Goal: Task Accomplishment & Management: Use online tool/utility

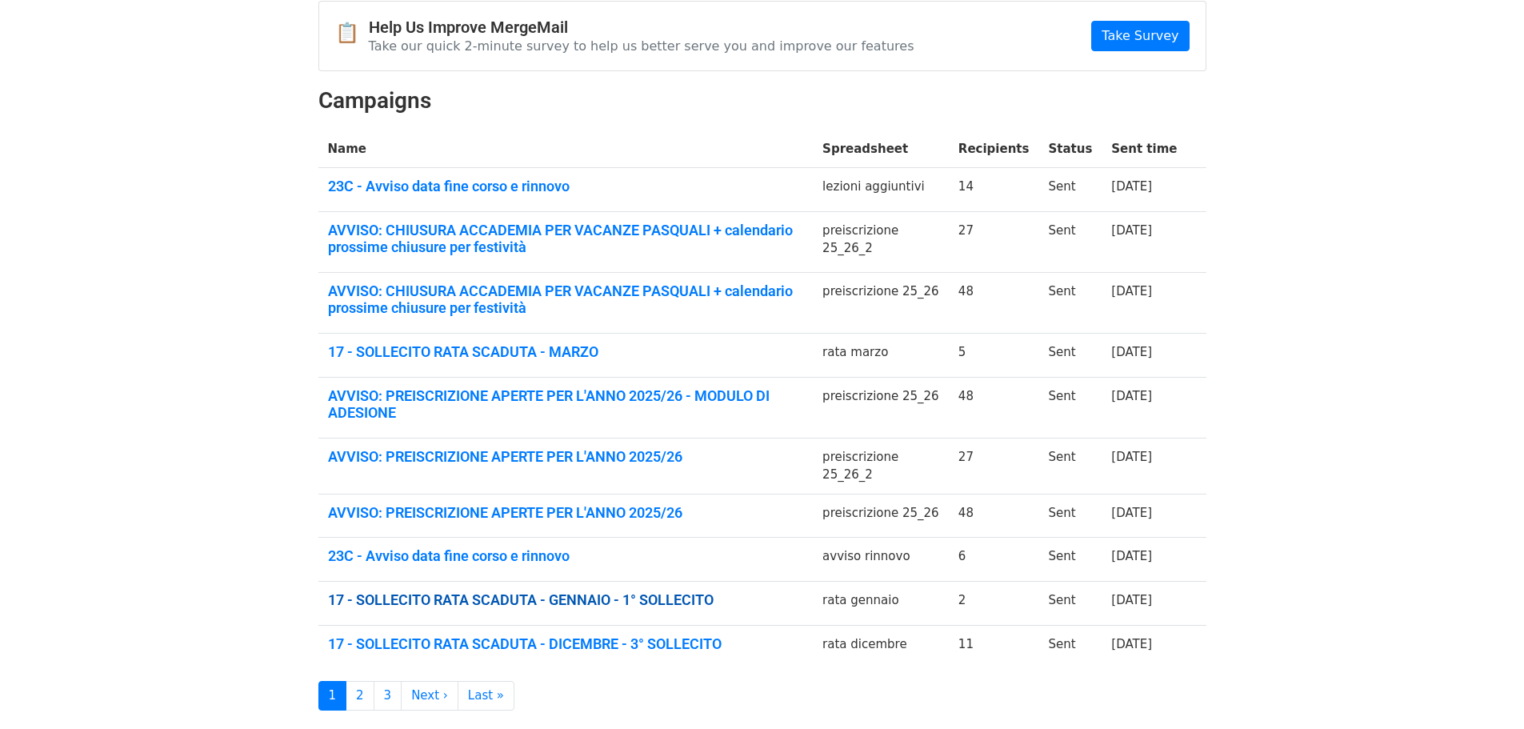
scroll to position [240, 0]
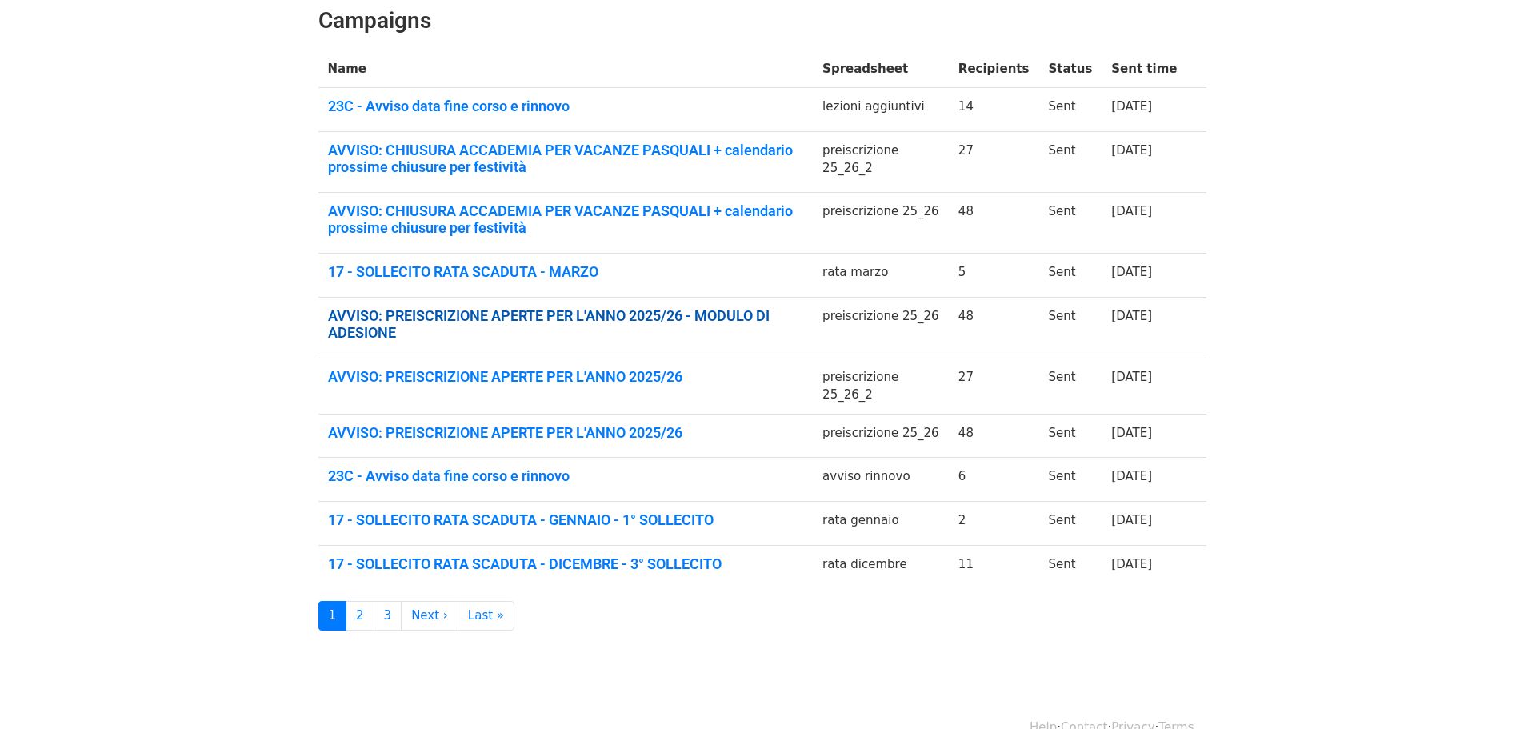
click at [661, 321] on link "AVVISO: PREISCRIZIONE APERTE PER L'ANNO 2025/26 - MODULO DI ADESIONE" at bounding box center [566, 324] width 476 height 34
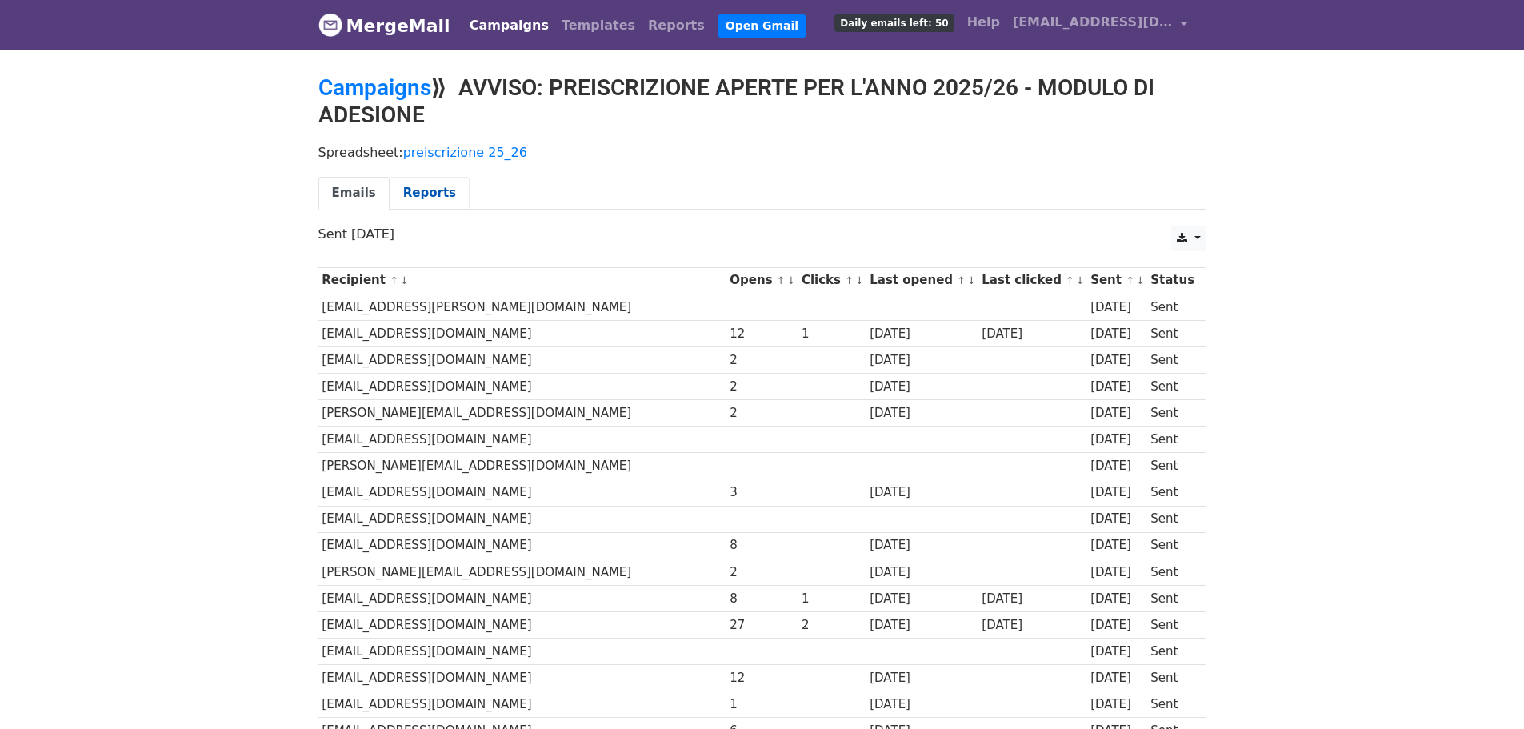
click at [414, 199] on link "Reports" at bounding box center [430, 193] width 80 height 33
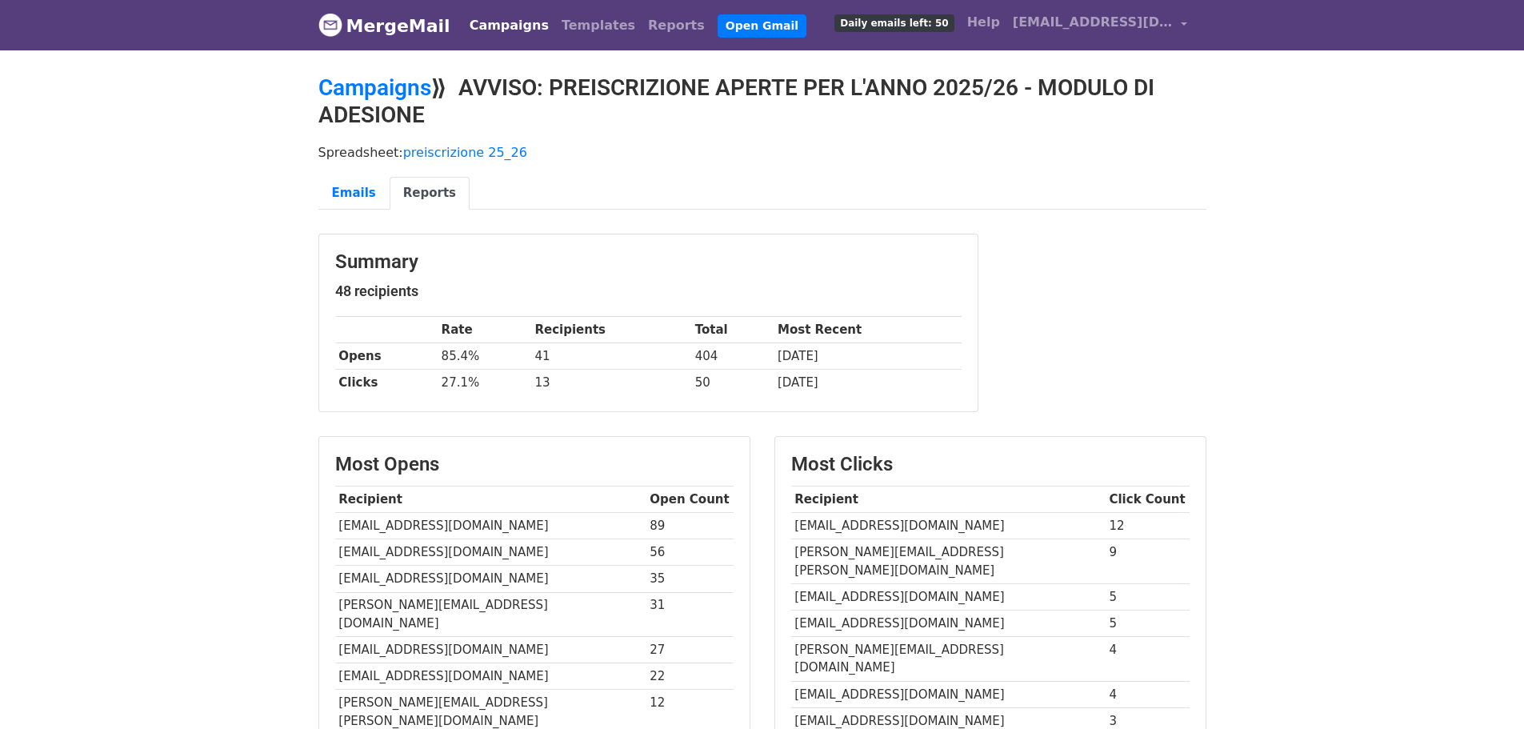
click at [494, 28] on link "Campaigns" at bounding box center [509, 26] width 92 height 32
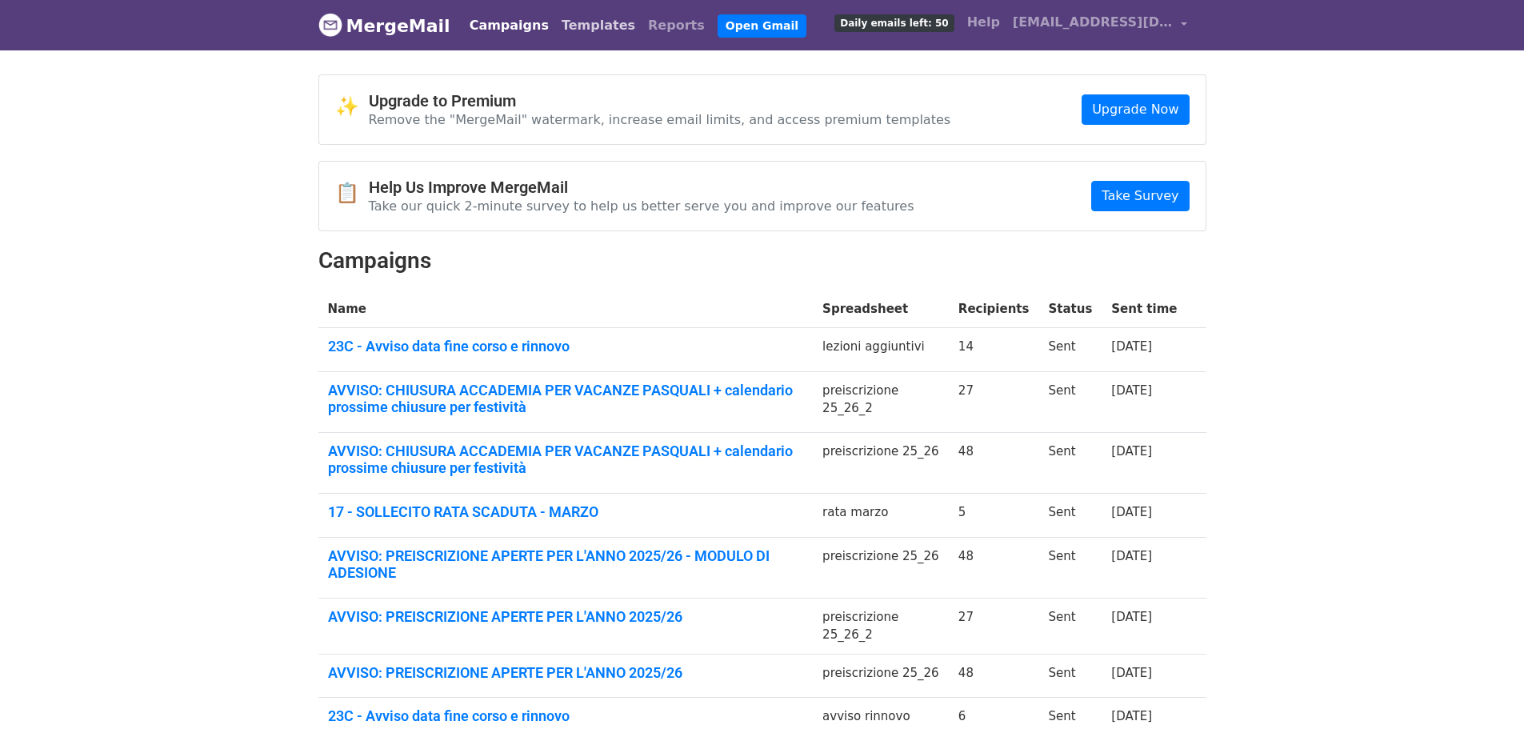
click at [561, 33] on link "Templates" at bounding box center [598, 26] width 86 height 32
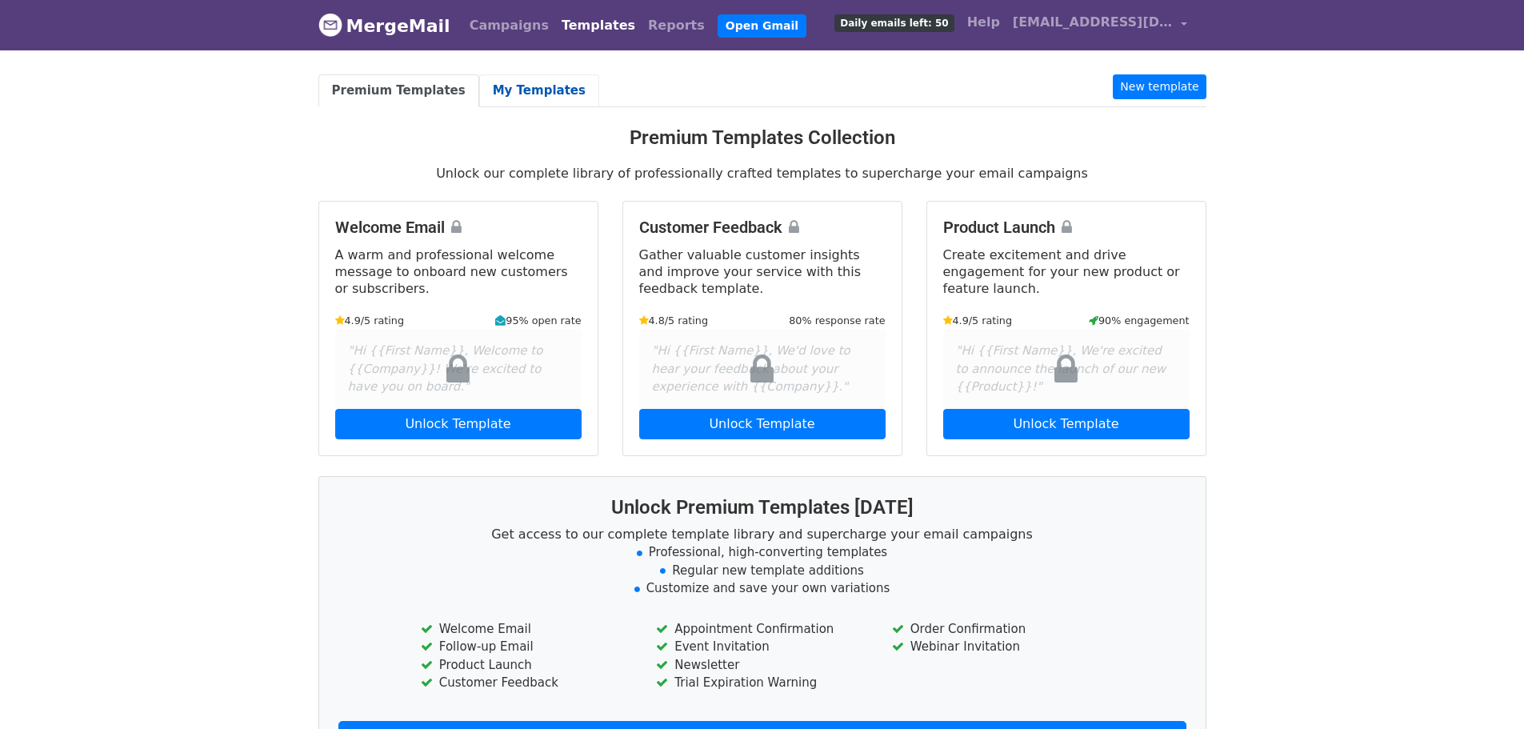
click at [518, 81] on link "My Templates" at bounding box center [539, 90] width 120 height 33
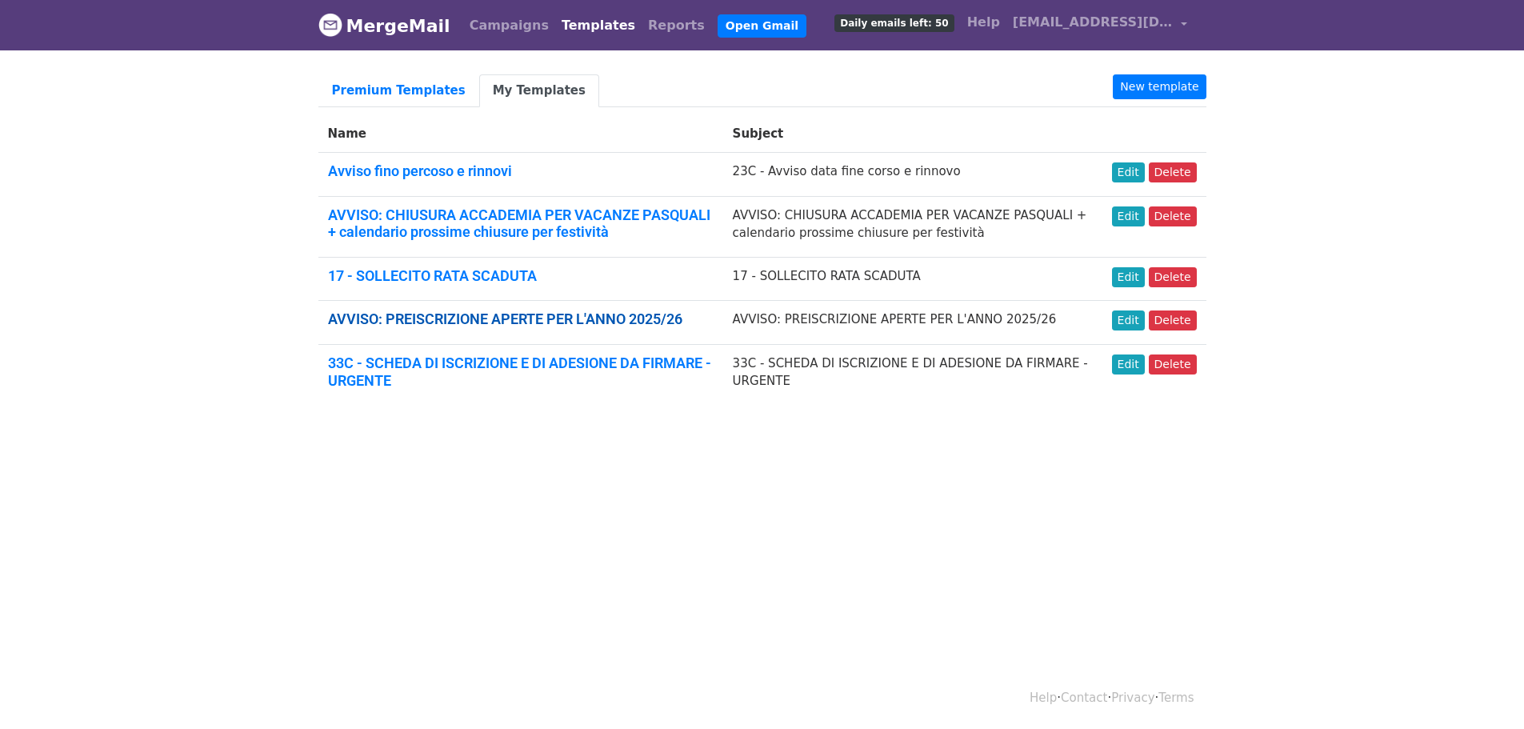
click at [487, 315] on link "AVVISO: PREISCRIZIONE APERTE PER L'ANNO 2025/26" at bounding box center [505, 318] width 354 height 17
click at [431, 326] on link "AVVISO: PREISCRIZIONE APERTE PER L'ANNO 2025/26" at bounding box center [505, 318] width 354 height 17
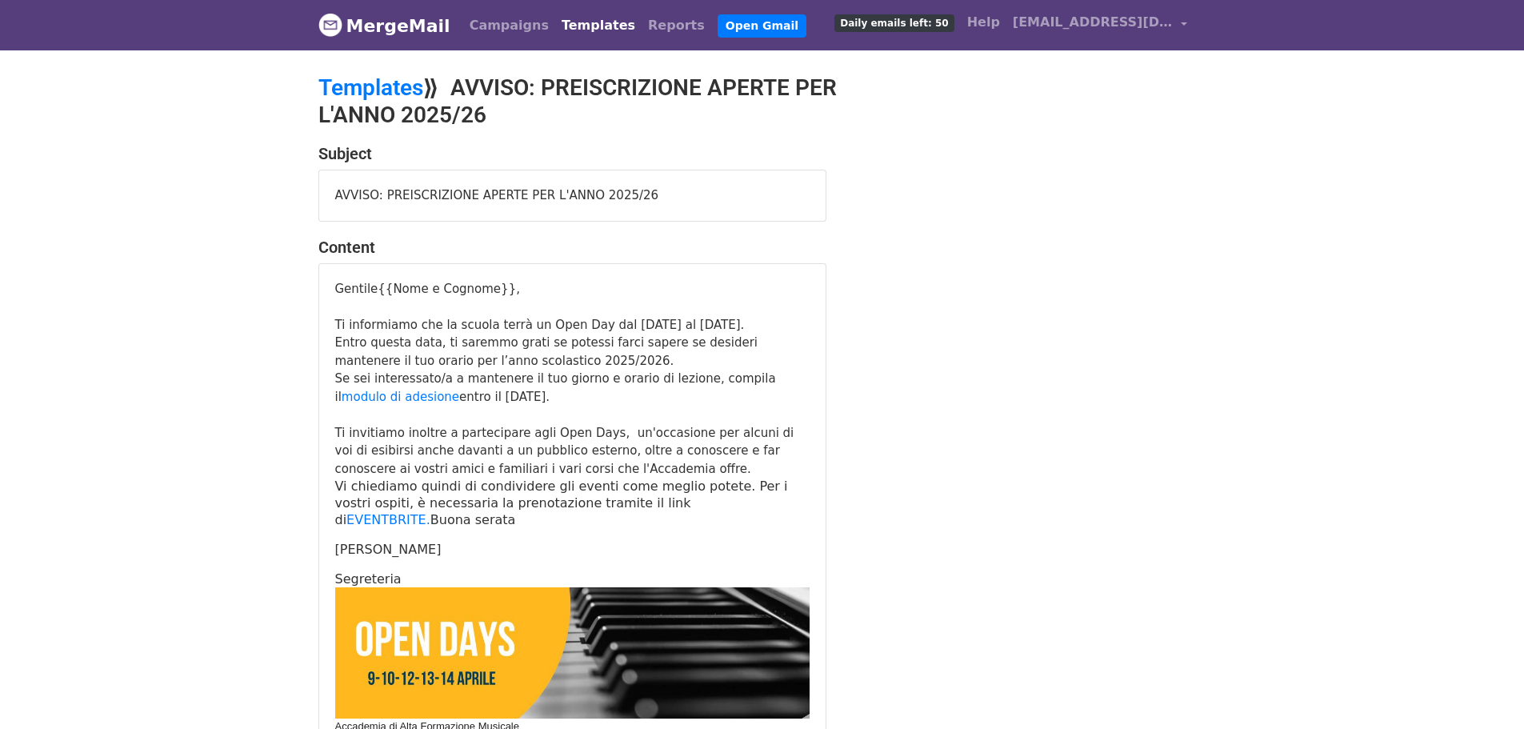
click at [555, 22] on link "Templates" at bounding box center [598, 26] width 86 height 32
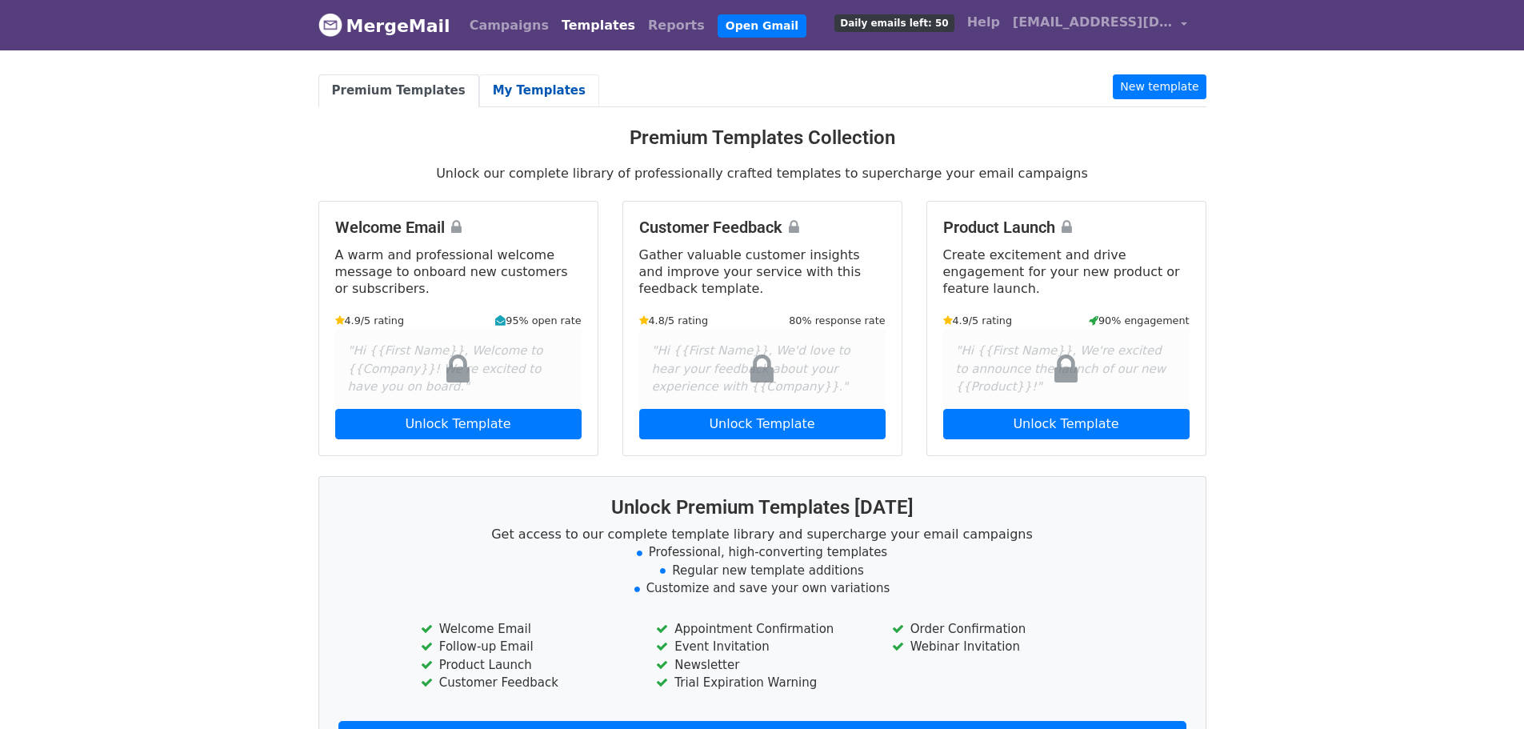
click at [506, 86] on link "My Templates" at bounding box center [539, 90] width 120 height 33
